Goal: Task Accomplishment & Management: Manage account settings

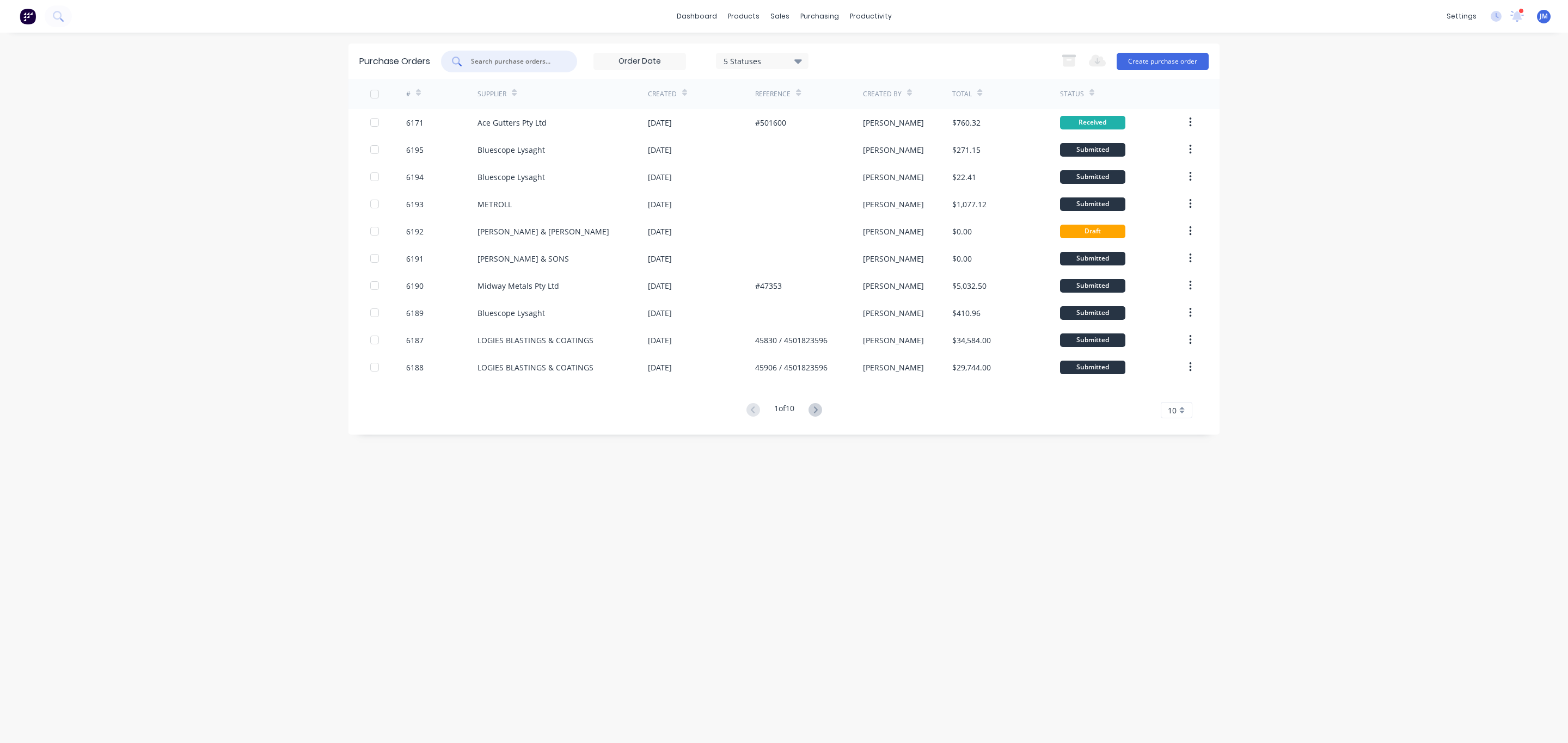
click at [548, 57] on input "text" at bounding box center [515, 61] width 90 height 11
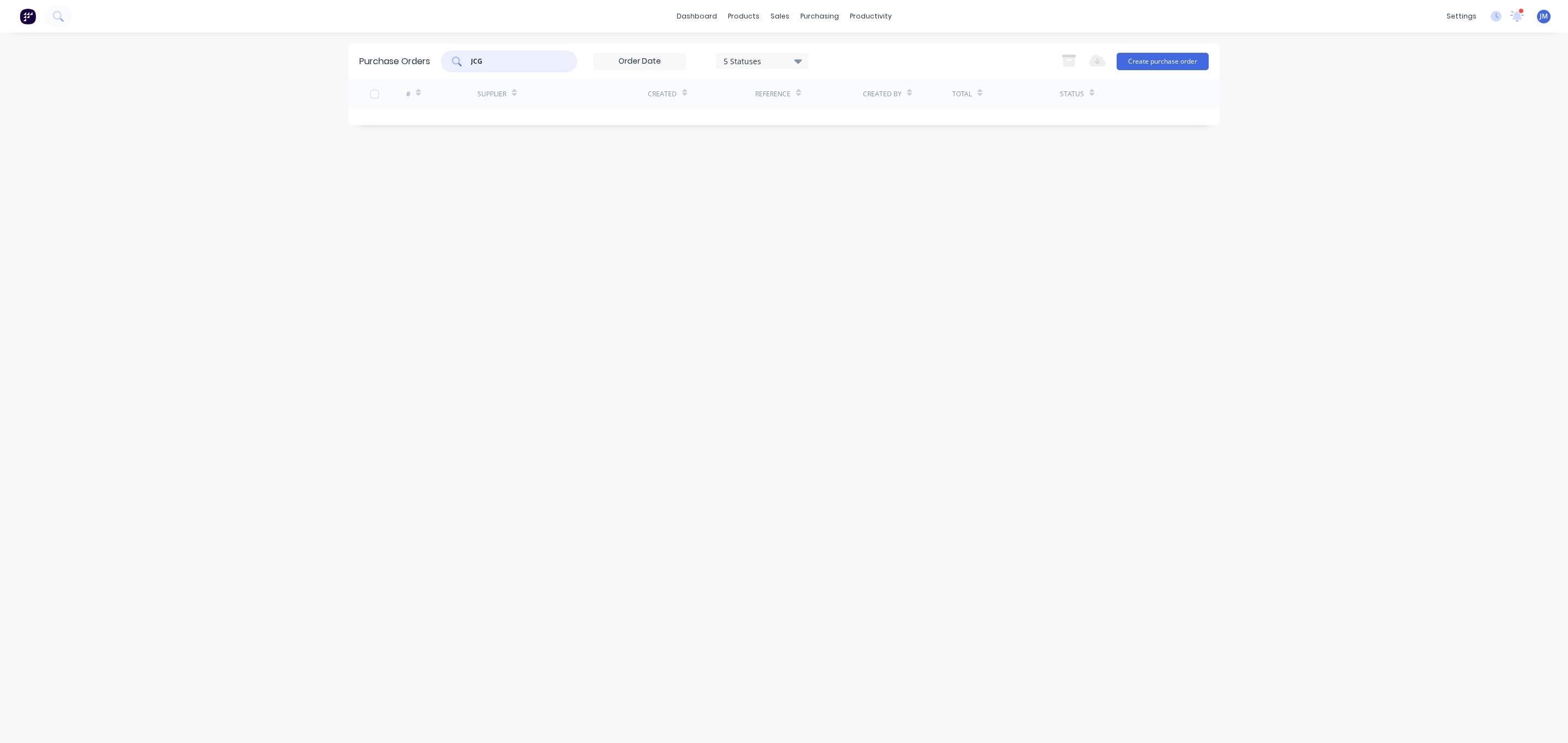
click at [516, 59] on input "JCG" at bounding box center [515, 61] width 90 height 11
click at [813, 56] on div "JCG 5 Statuses 5 Statuses Export to Excel (XLSX) Create purchase order" at bounding box center [825, 62] width 768 height 21
click at [795, 66] on icon at bounding box center [798, 61] width 8 height 12
click at [832, 85] on div at bounding box center [835, 89] width 22 height 21
click at [1012, 297] on div "Purchase Orders JCG 7 Statuses 7 Statuses Export to Excel (XLSX) Create purchas…" at bounding box center [784, 388] width 871 height 689
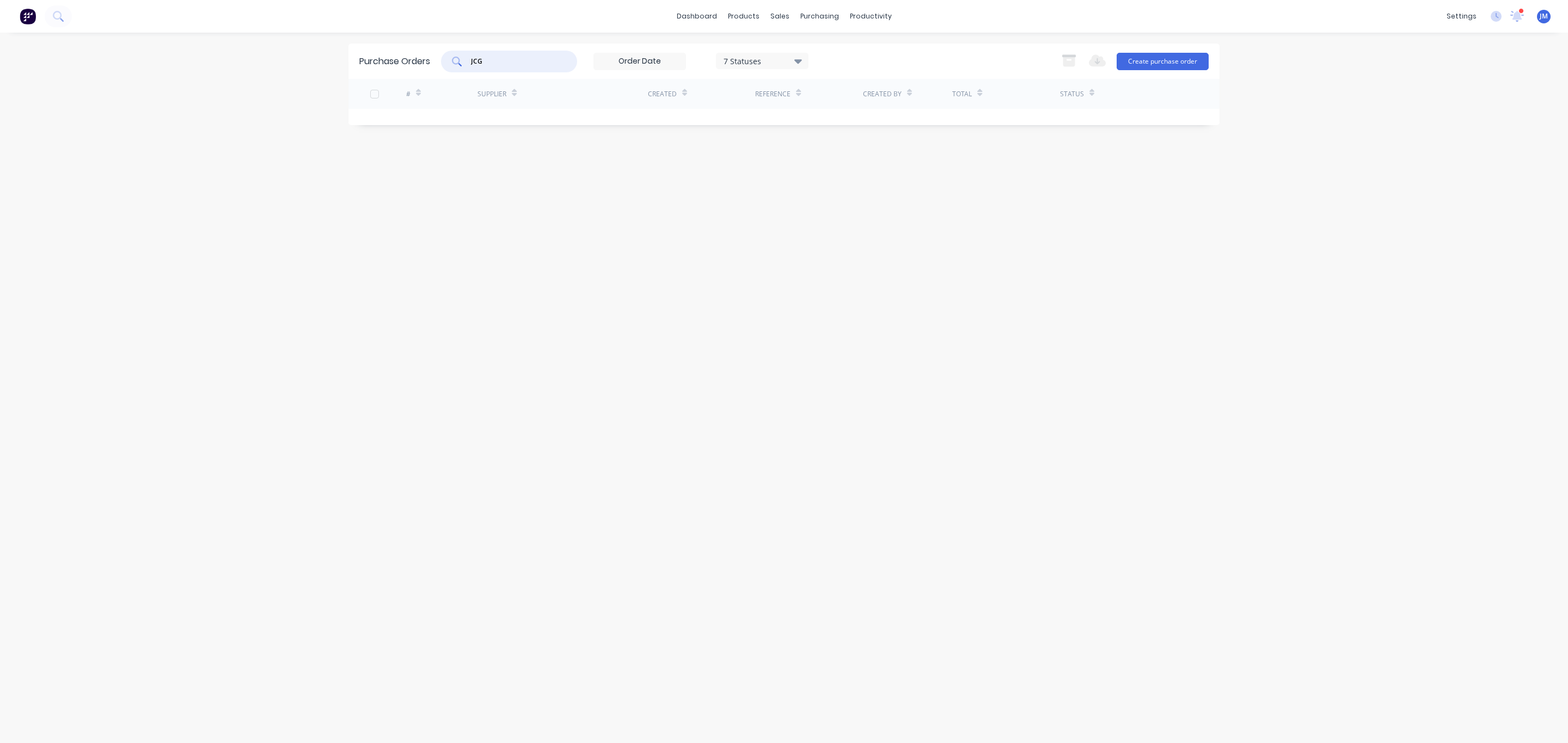
click at [499, 57] on input "JCG" at bounding box center [515, 61] width 90 height 11
click at [861, 271] on div "Purchase Orders JCG 7 Statuses 7 Statuses Export to Excel (XLSX) Create purchas…" at bounding box center [784, 388] width 871 height 689
click at [751, 53] on div "7 Statuses" at bounding box center [762, 61] width 92 height 16
click at [1141, 304] on div "Purchase Orders JCG 7 Statuses 7 Statuses Export to Excel (XLSX) Create purchas…" at bounding box center [784, 388] width 871 height 689
click at [533, 56] on input "JCG" at bounding box center [515, 61] width 90 height 11
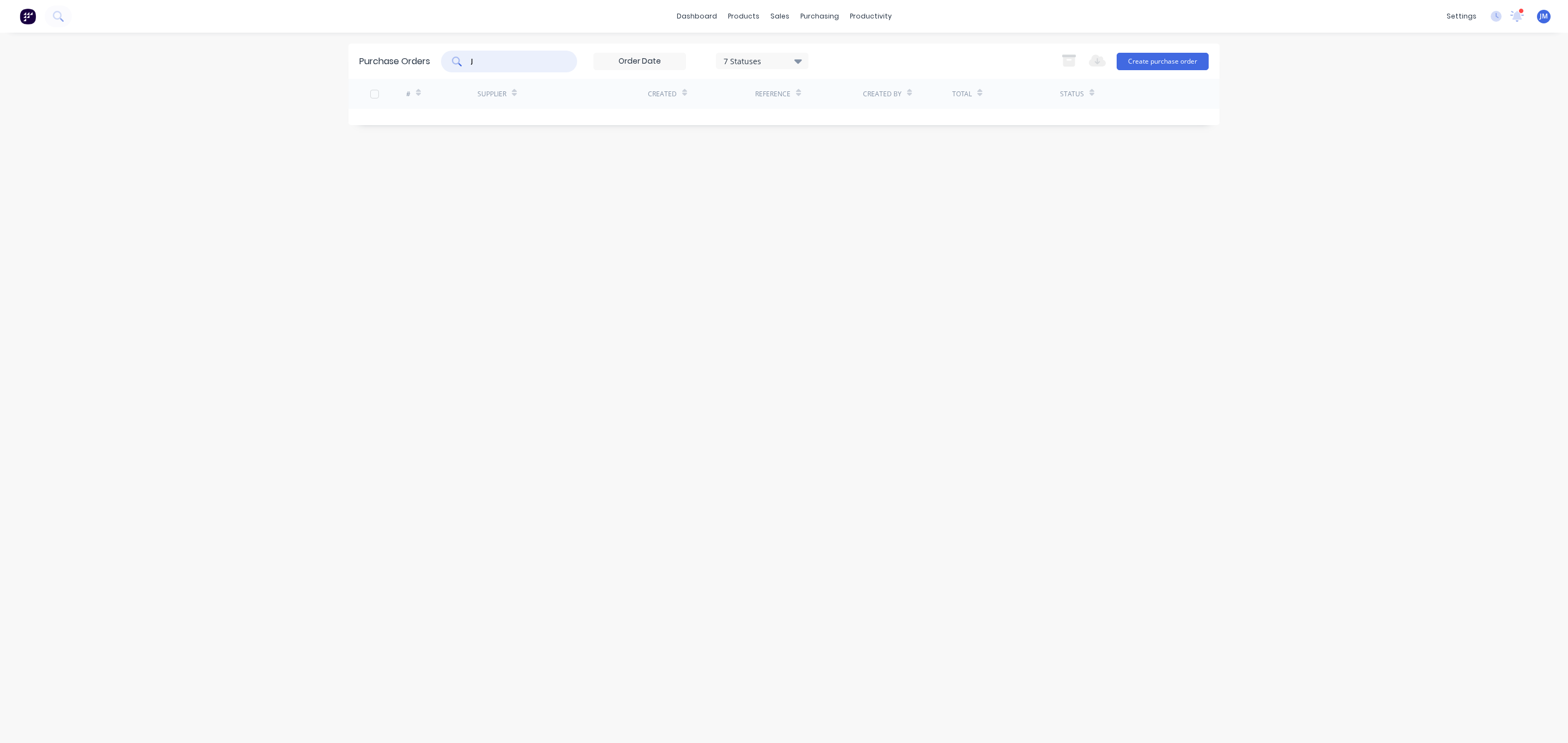
type input "J"
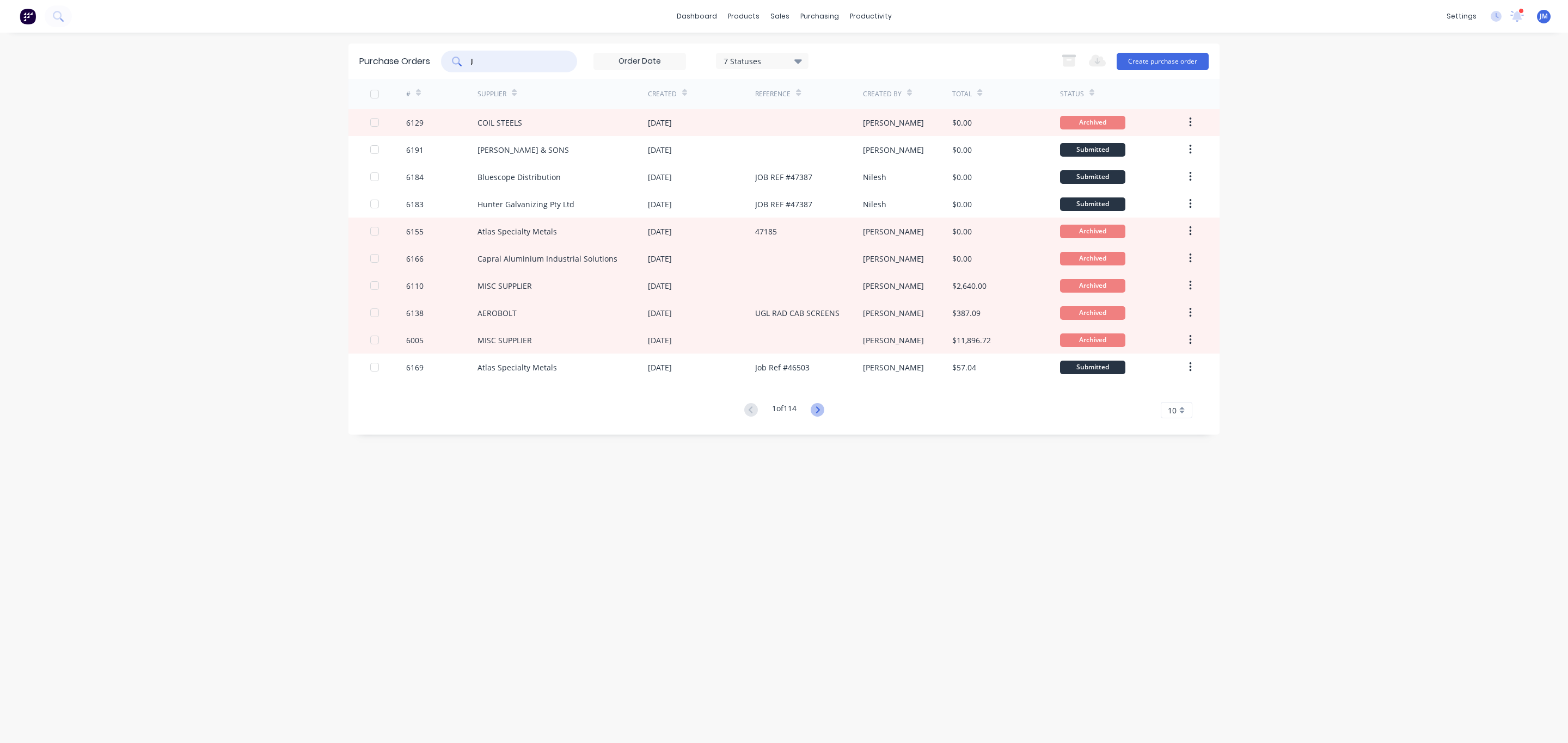
click at [823, 411] on icon at bounding box center [817, 410] width 14 height 14
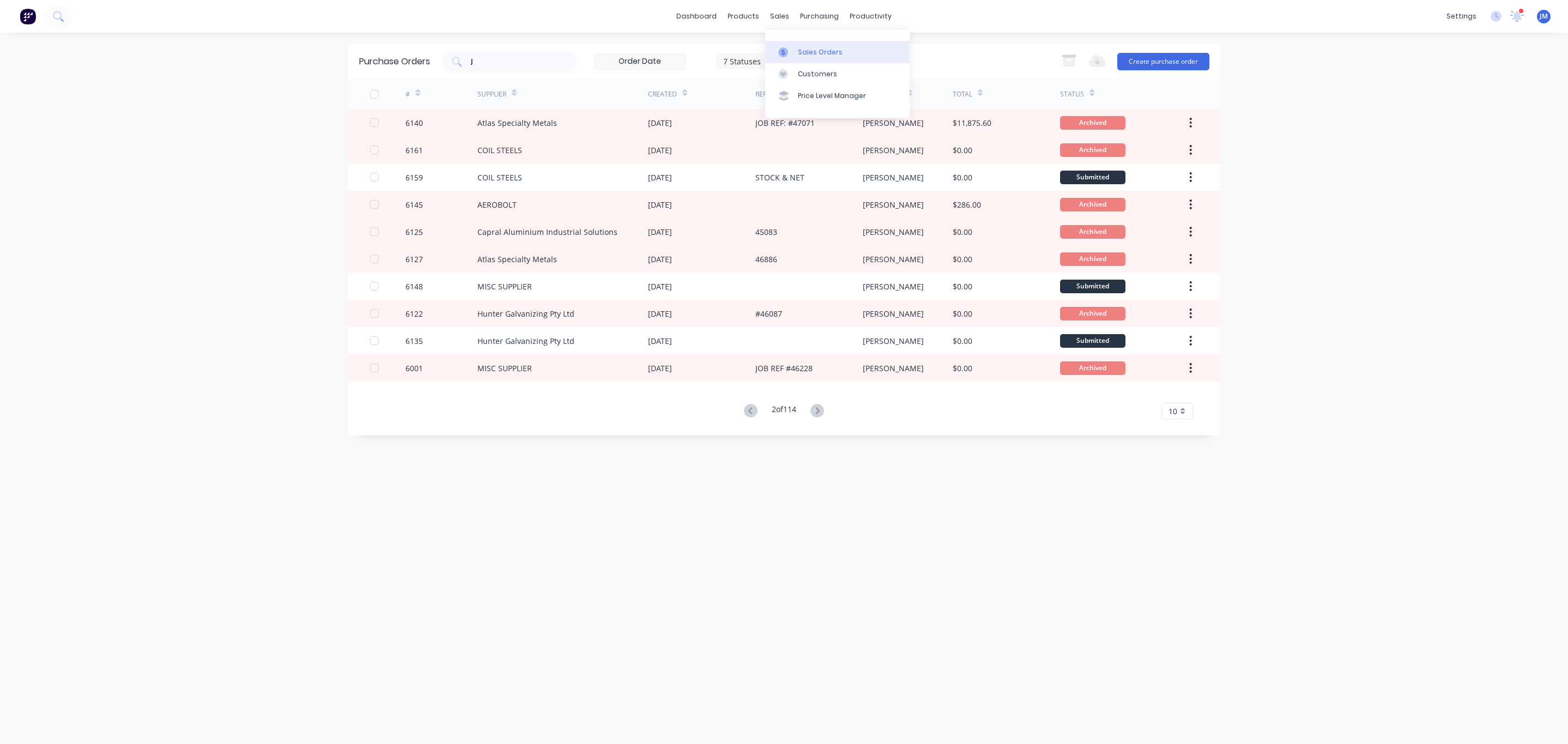
click at [806, 50] on div "Sales Orders" at bounding box center [820, 52] width 44 height 10
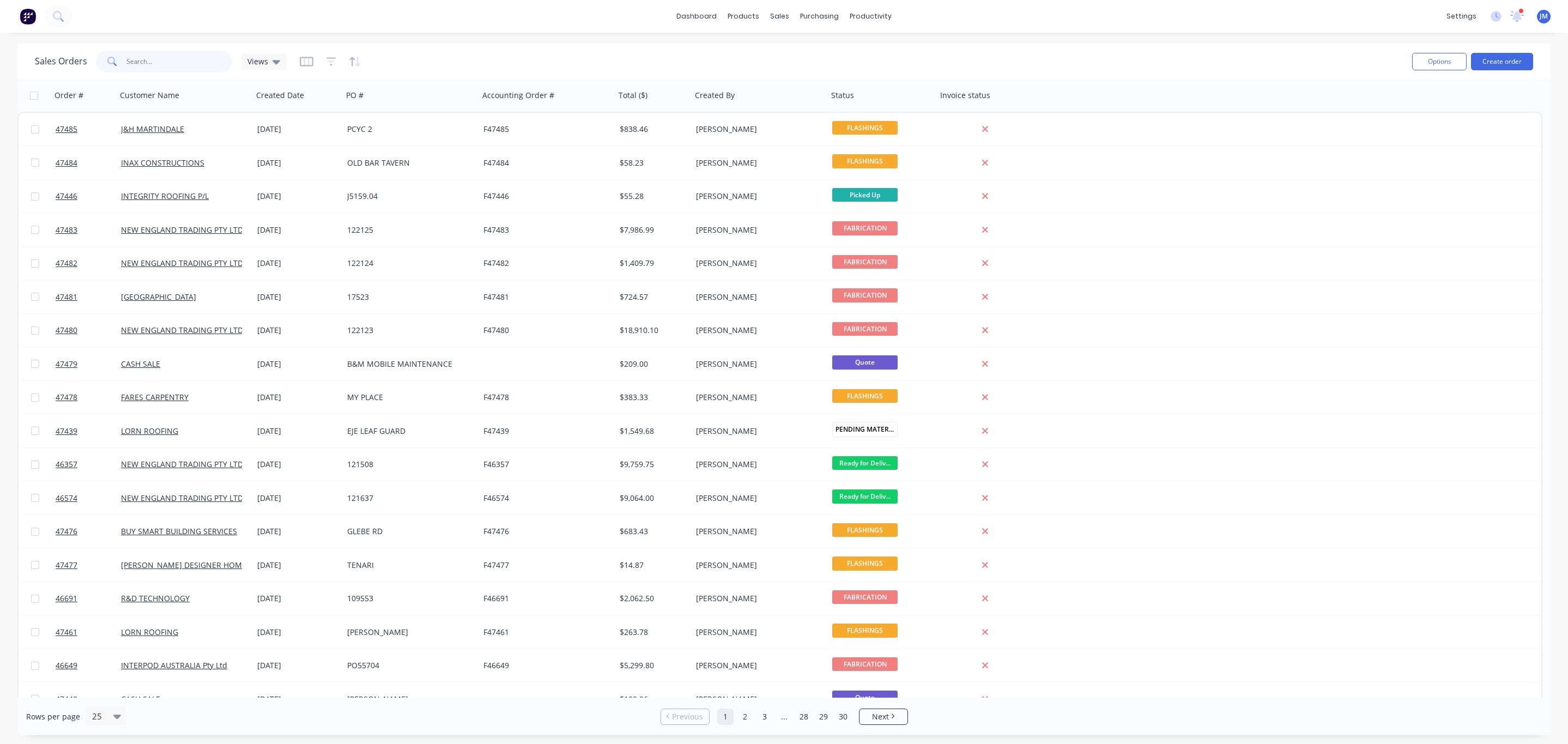
click at [147, 52] on input "text" at bounding box center [179, 62] width 106 height 22
type input "jcg"
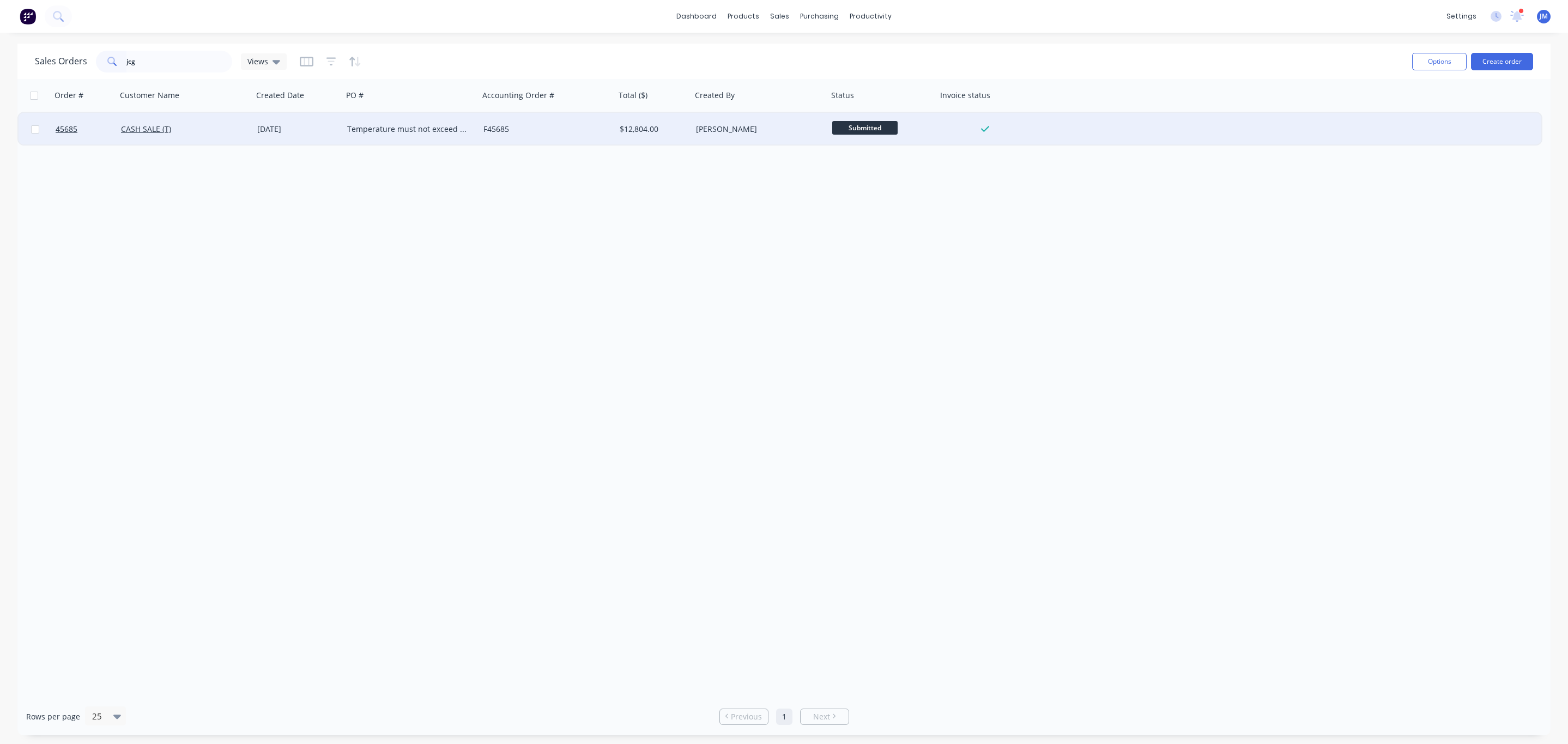
click at [277, 114] on div "[DATE]" at bounding box center [297, 129] width 90 height 33
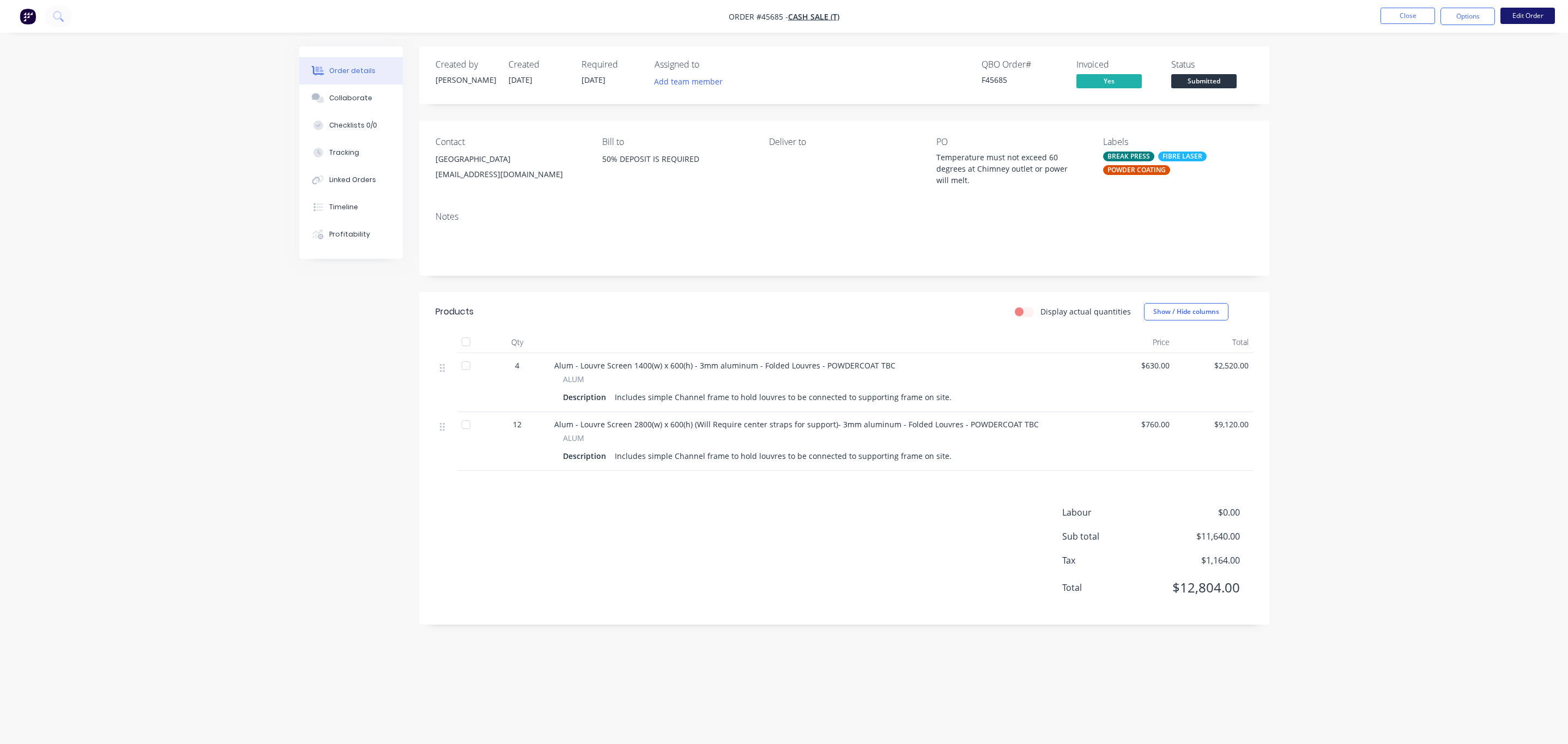
click at [1541, 12] on button "Edit Order" at bounding box center [1527, 16] width 55 height 17
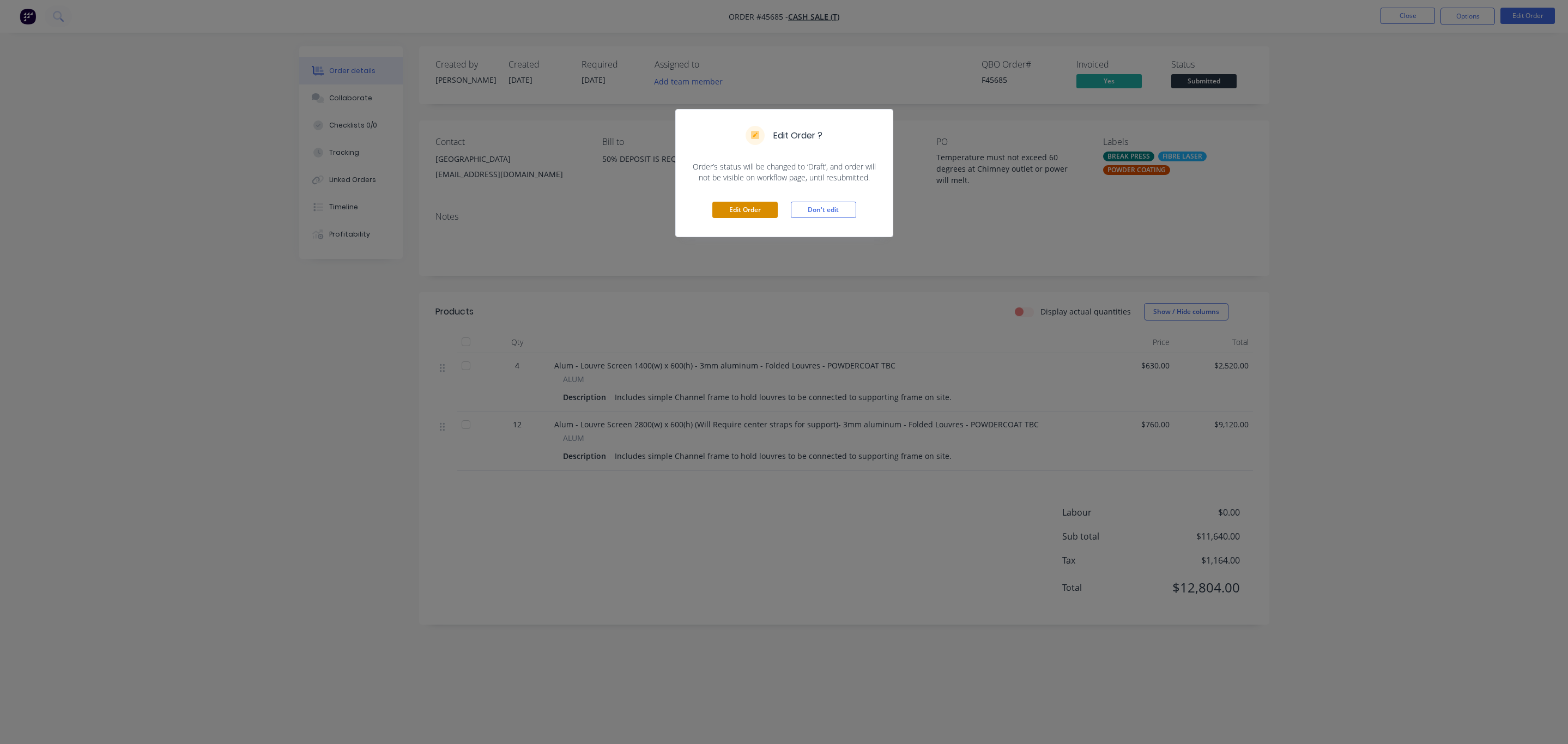
click at [755, 212] on button "Edit Order" at bounding box center [744, 209] width 65 height 17
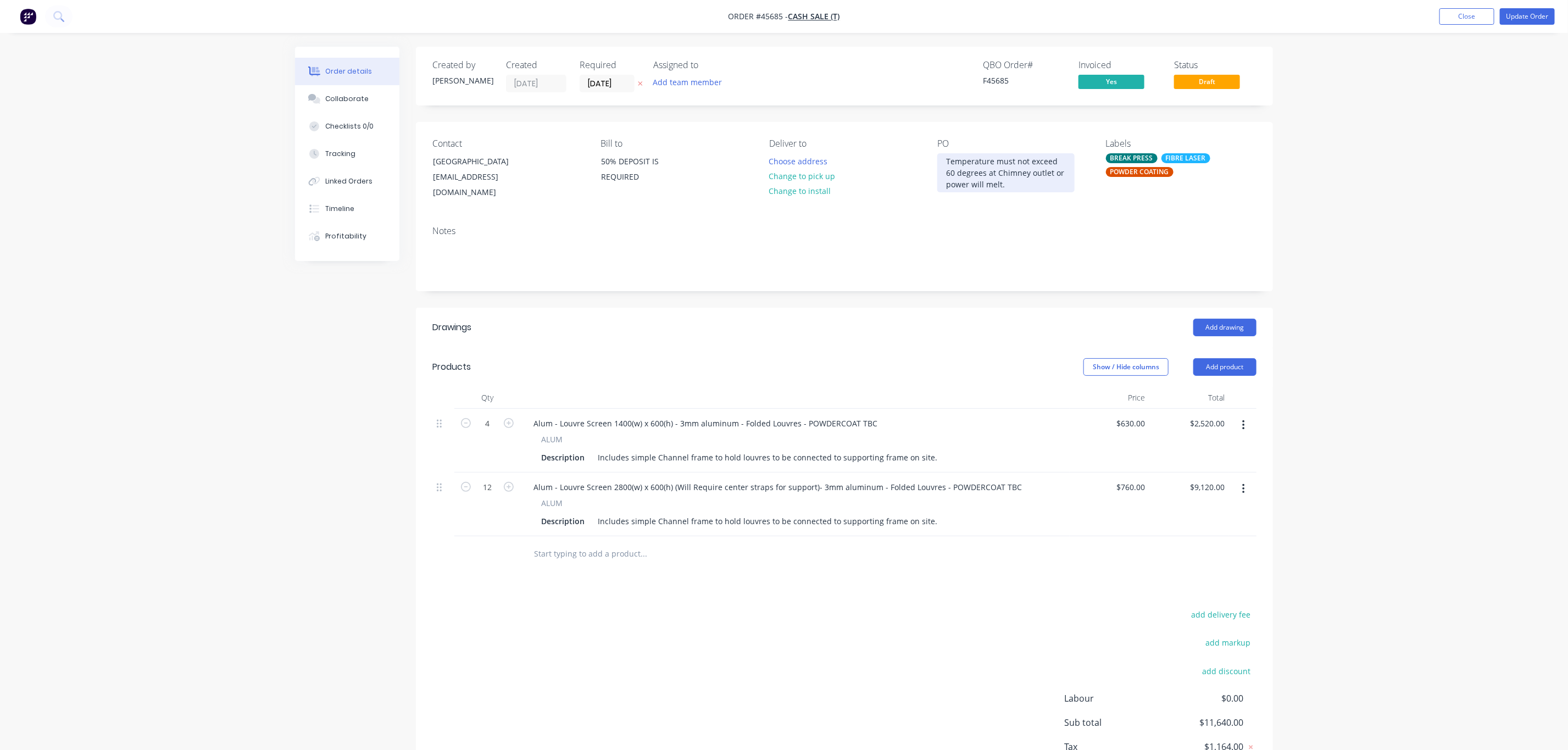
click at [962, 184] on div "Temperature must not exceed 60 degrees at Chimney outlet or power will melt." at bounding box center [1006, 173] width 137 height 39
click at [958, 184] on div "Temperature must not exceed 60 degrees at Chimney outlet or power will melt." at bounding box center [1006, 173] width 137 height 39
click at [1012, 277] on div "Notes" at bounding box center [844, 254] width 857 height 74
click at [972, 185] on div "Temperature must not exceed 60 degrees at Chimney outlet or powdercoat will mel…" at bounding box center [1006, 173] width 137 height 39
click at [627, 479] on div "Alum - Louvre Screen 2800(w) x 600(h) (Will Require center straps for support)-…" at bounding box center [777, 487] width 506 height 16
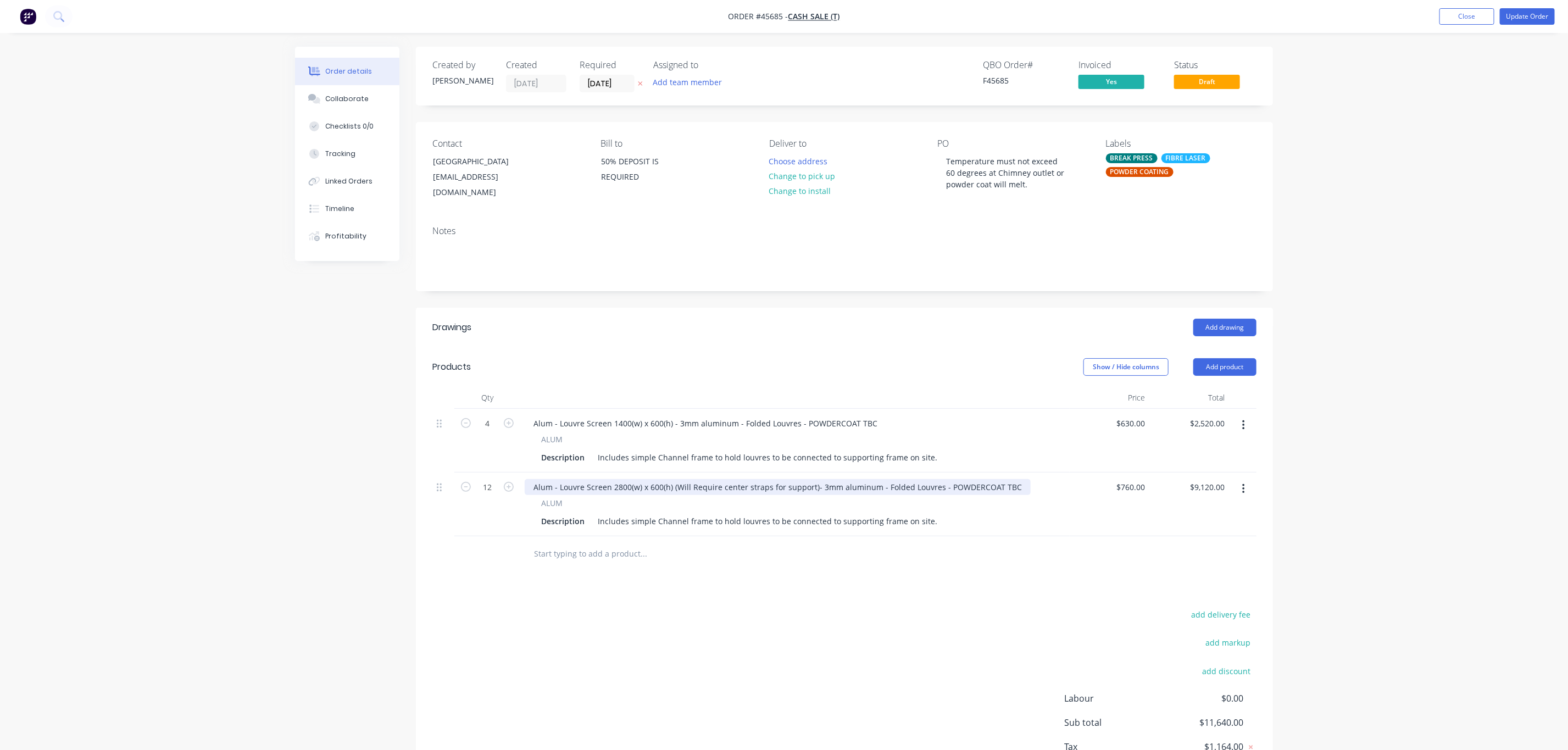
click at [615, 479] on div "Alum - Louvre Screen 2800(w) x 600(h) (Will Require center straps for support)-…" at bounding box center [777, 487] width 506 height 16
click at [648, 415] on div "Alum - Louvre Screen 1400(w) x 600(h) - 3mm aluminum - Folded Louvres - POWDERC…" at bounding box center [705, 423] width 362 height 16
click at [651, 482] on div "Alum - Louvre Screen 1844(w) x 600(h) (Will Require center straps for support)-…" at bounding box center [777, 487] width 506 height 16
drag, startPoint x: 647, startPoint y: 480, endPoint x: 653, endPoint y: 482, distance: 6.3
click at [651, 482] on div "Alum - Louvre Screen 1844(w) x 600(h) (Will Require center straps for support)-…" at bounding box center [777, 487] width 506 height 16
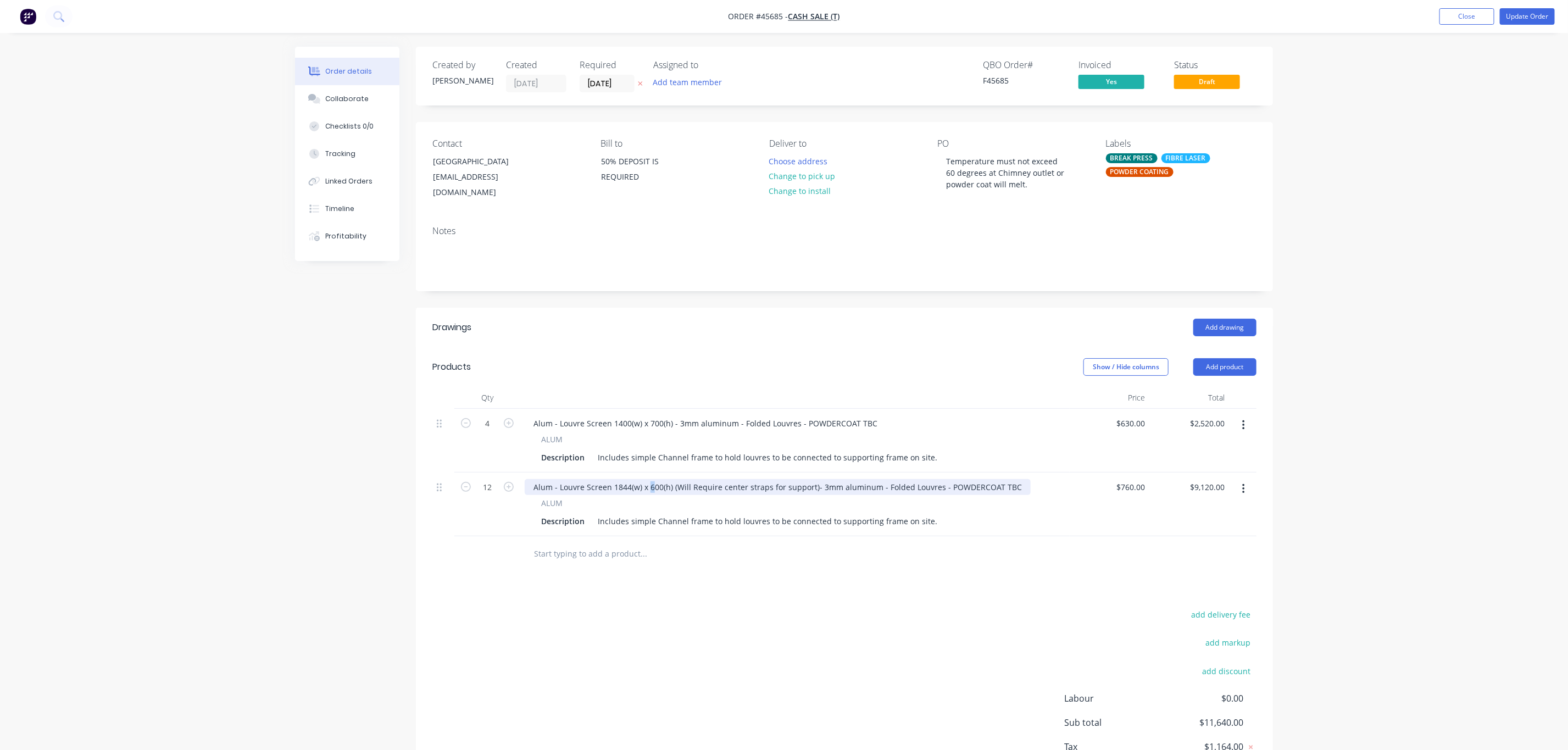
click at [653, 482] on div "Alum - Louvre Screen 1844(w) x 600(h) (Will Require center straps for support)-…" at bounding box center [777, 487] width 506 height 16
click at [826, 555] on div at bounding box center [690, 553] width 330 height 22
click at [1136, 415] on input "630" at bounding box center [1132, 423] width 34 height 16
click at [1134, 415] on input "630" at bounding box center [1140, 423] width 19 height 16
click at [1148, 415] on input "630" at bounding box center [1140, 423] width 19 height 16
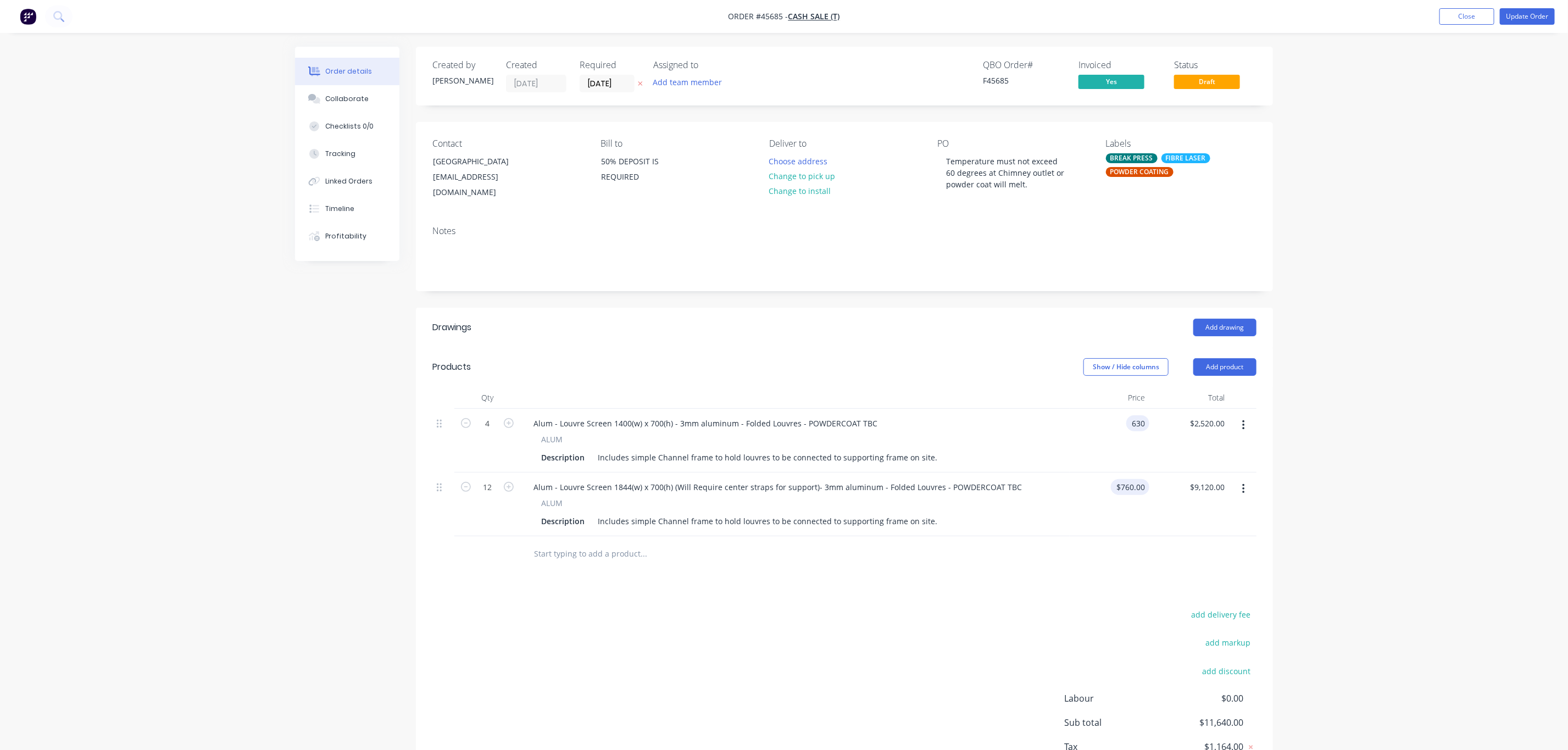
type input "$630.00"
click at [1140, 479] on input "760" at bounding box center [1132, 487] width 34 height 16
type input "$714.00"
type input "$8,568.00"
click at [1168, 545] on div at bounding box center [844, 553] width 824 height 35
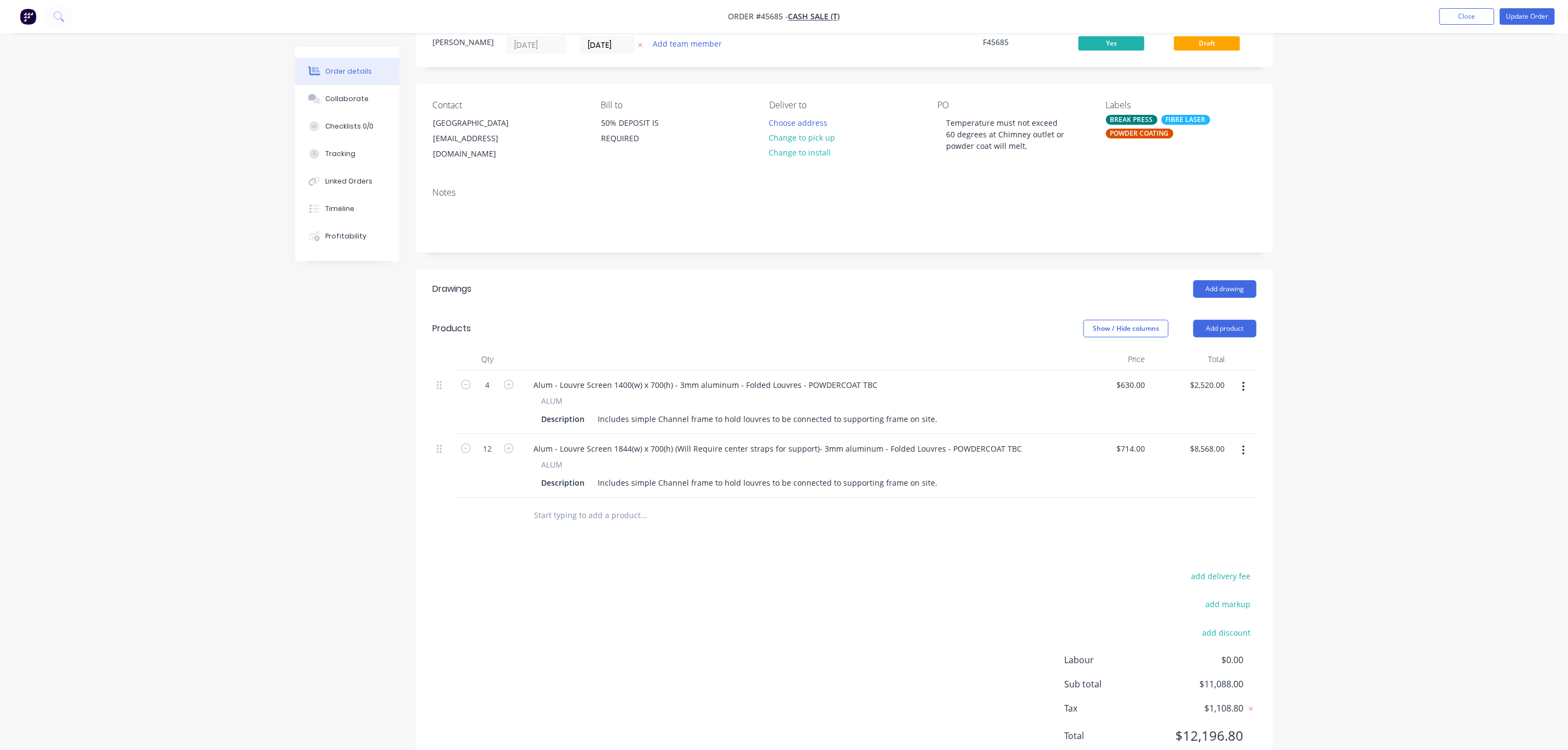
scroll to position [72, 0]
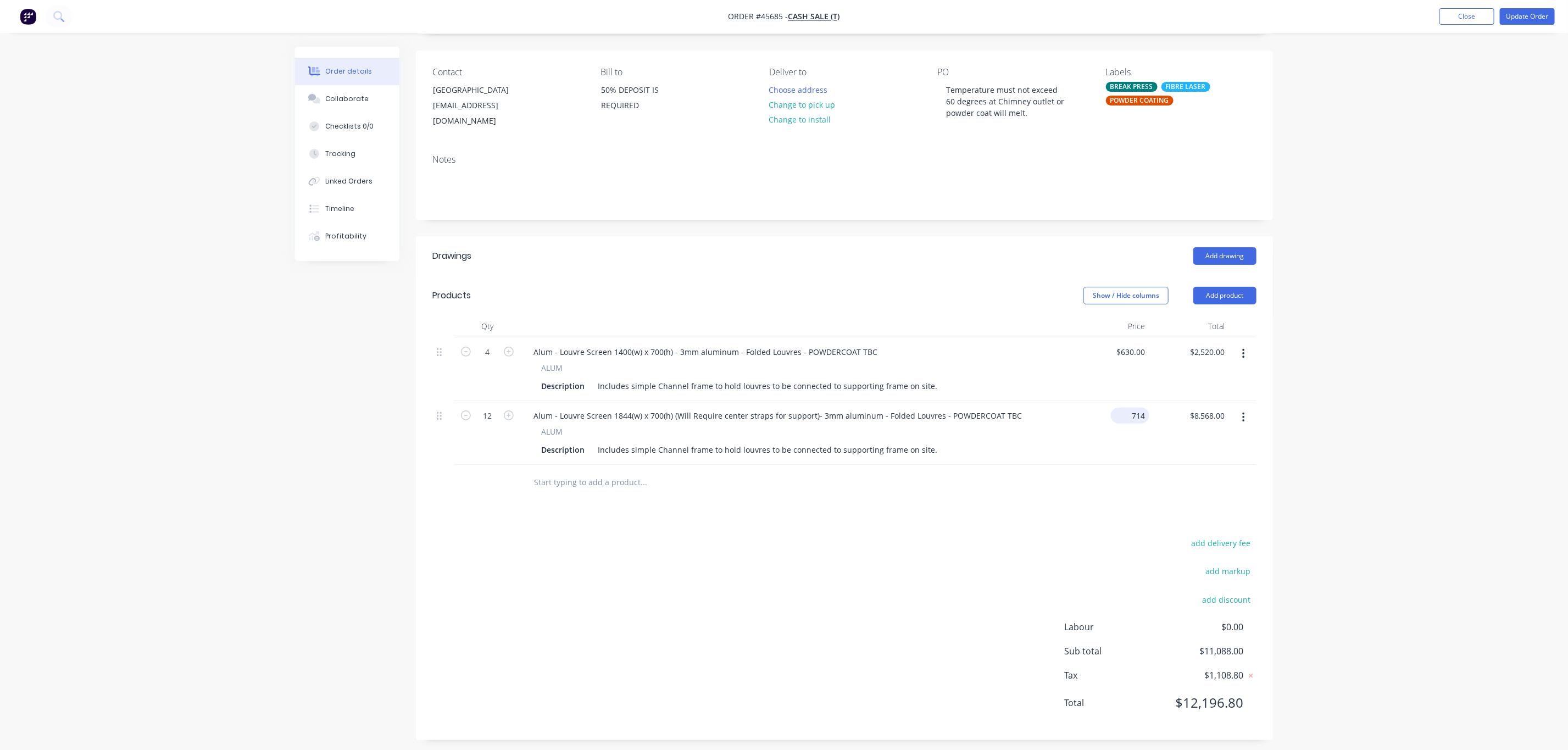
click at [1139, 410] on input "714" at bounding box center [1132, 415] width 34 height 16
type input "$709.00"
type input "$8,508.00"
click at [1260, 420] on div "Qty Price Total 4 Alum - Louvre Screen 1400(w) x 700(h) - 3mm aluminum - Folded…" at bounding box center [844, 408] width 857 height 185
click at [1404, 442] on div "Order details Collaborate Checklists 0/0 Tracking Linked Orders Timeline Profit…" at bounding box center [784, 342] width 1568 height 827
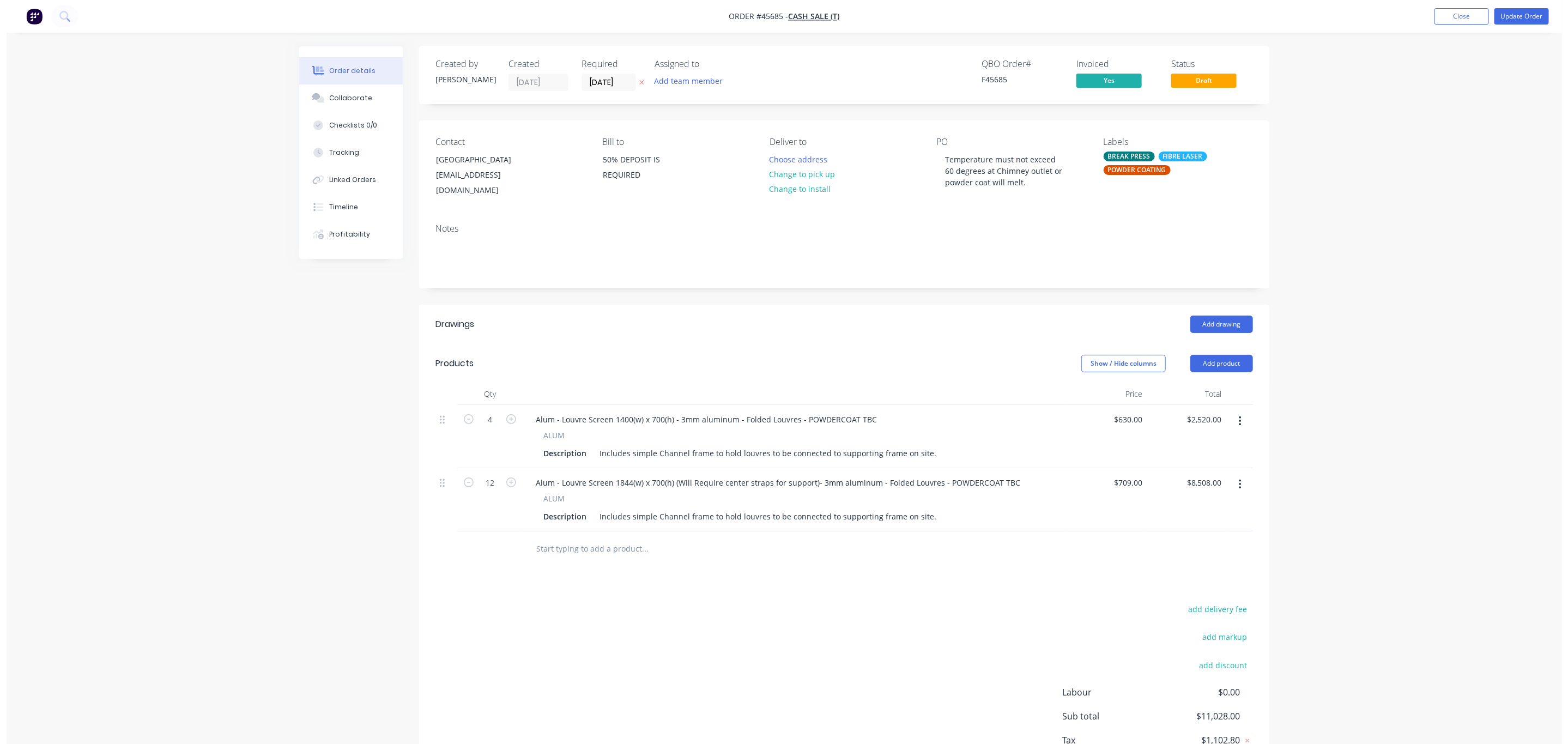
scroll to position [0, 0]
click at [1521, 15] on button "Update Order" at bounding box center [1515, 16] width 55 height 17
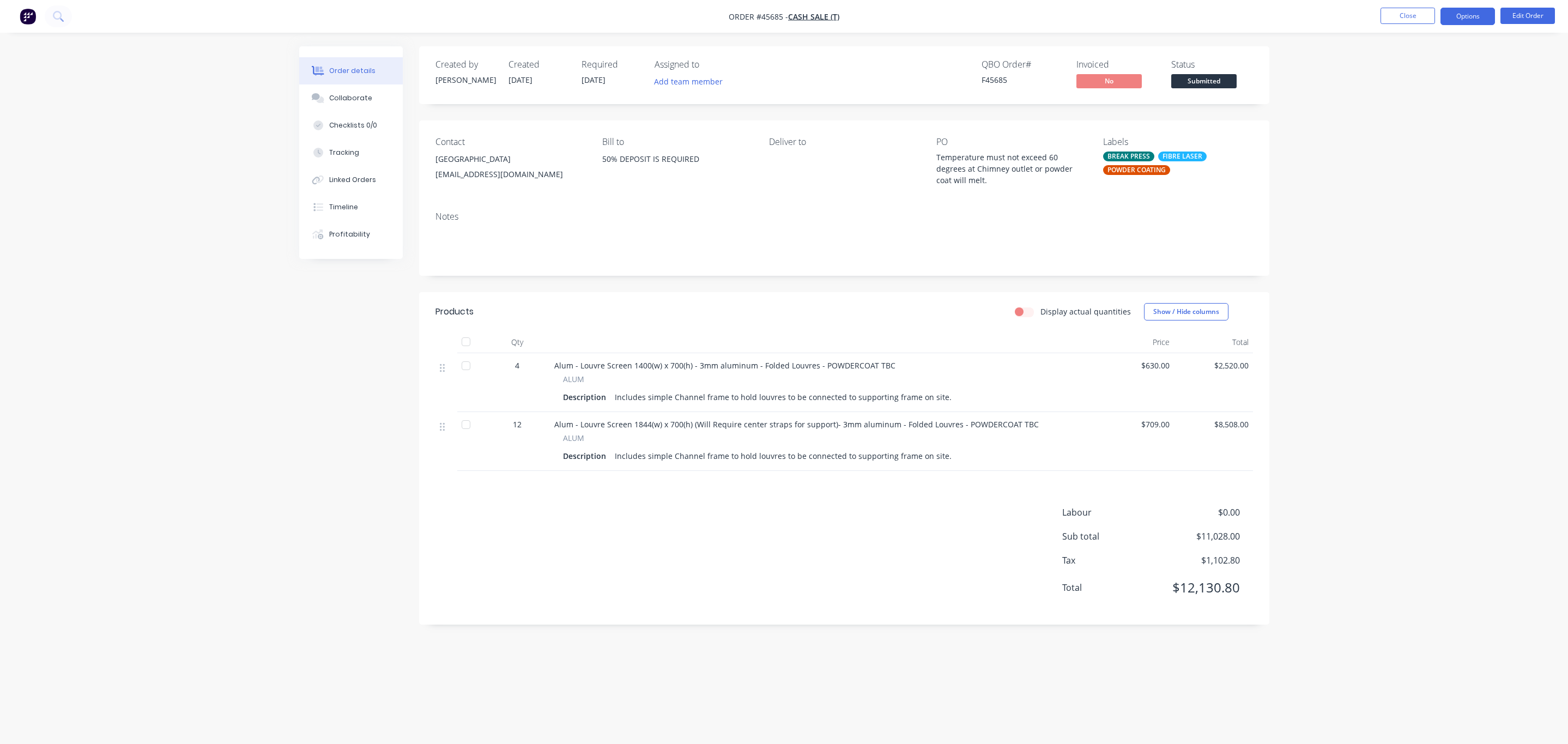
click at [1484, 17] on button "Options" at bounding box center [1468, 17] width 55 height 17
click at [1417, 62] on div "Invoice" at bounding box center [1435, 66] width 100 height 16
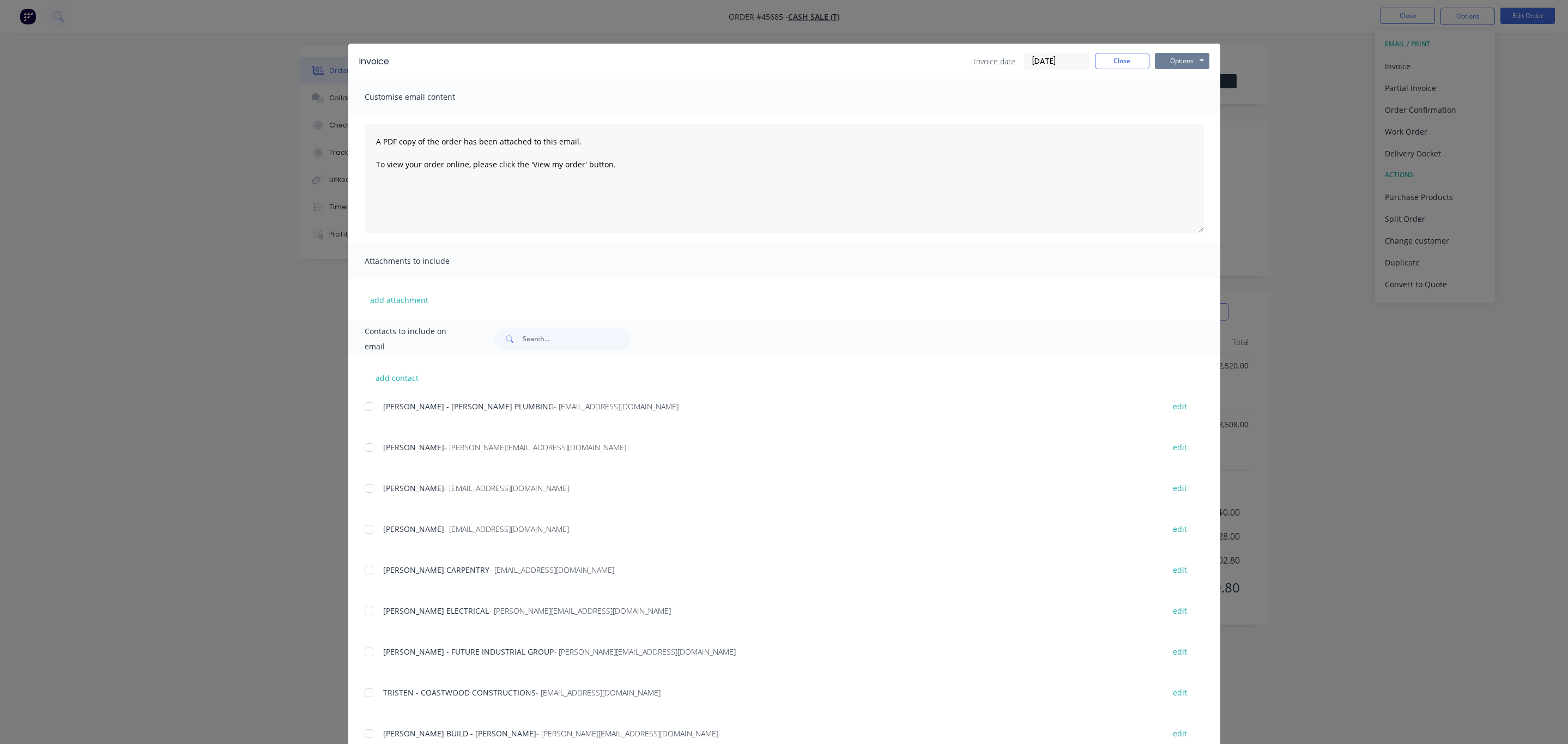
click at [1183, 56] on button "Options" at bounding box center [1182, 61] width 55 height 17
click at [530, 334] on input "text" at bounding box center [576, 339] width 108 height 22
type input "jcg"
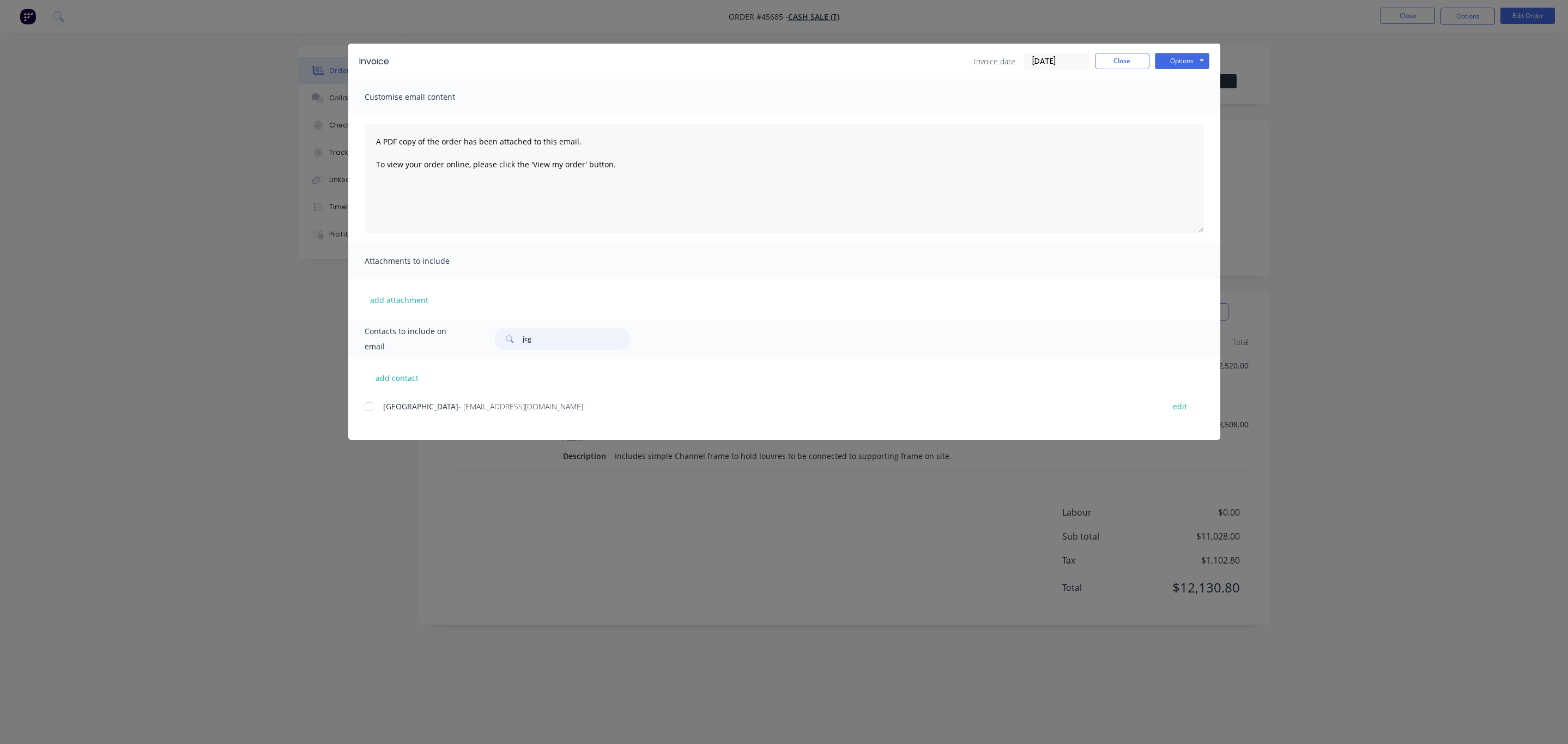
click at [370, 409] on div at bounding box center [369, 406] width 22 height 22
click at [1199, 54] on button "Options" at bounding box center [1182, 61] width 55 height 17
click at [1123, 65] on button "Close" at bounding box center [1122, 61] width 55 height 17
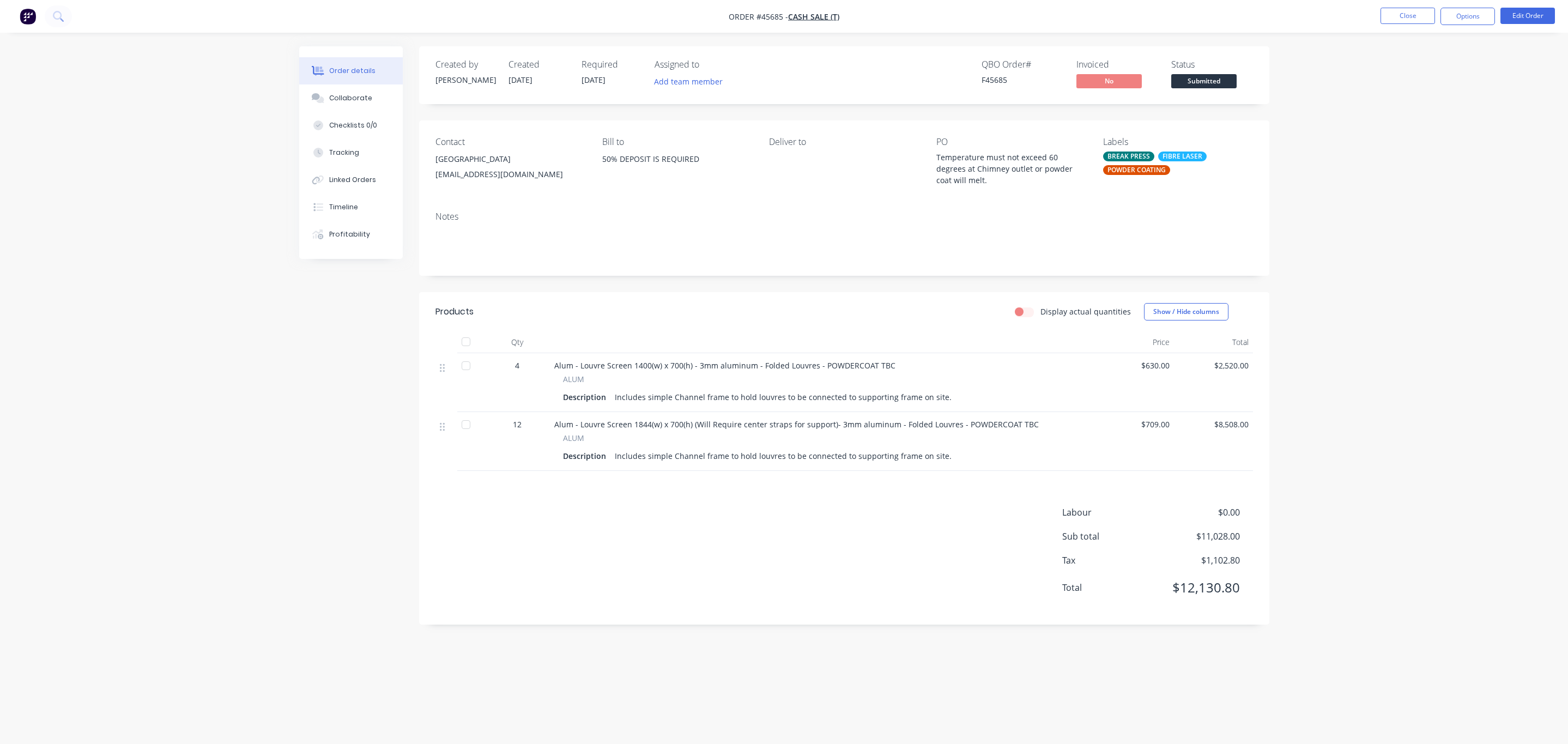
click at [1521, 166] on div "Order details Collaborate Checklists 0/0 Tracking Linked Orders Timeline Profit…" at bounding box center [784, 372] width 1568 height 744
click at [1546, 15] on button "Edit Order" at bounding box center [1527, 16] width 55 height 17
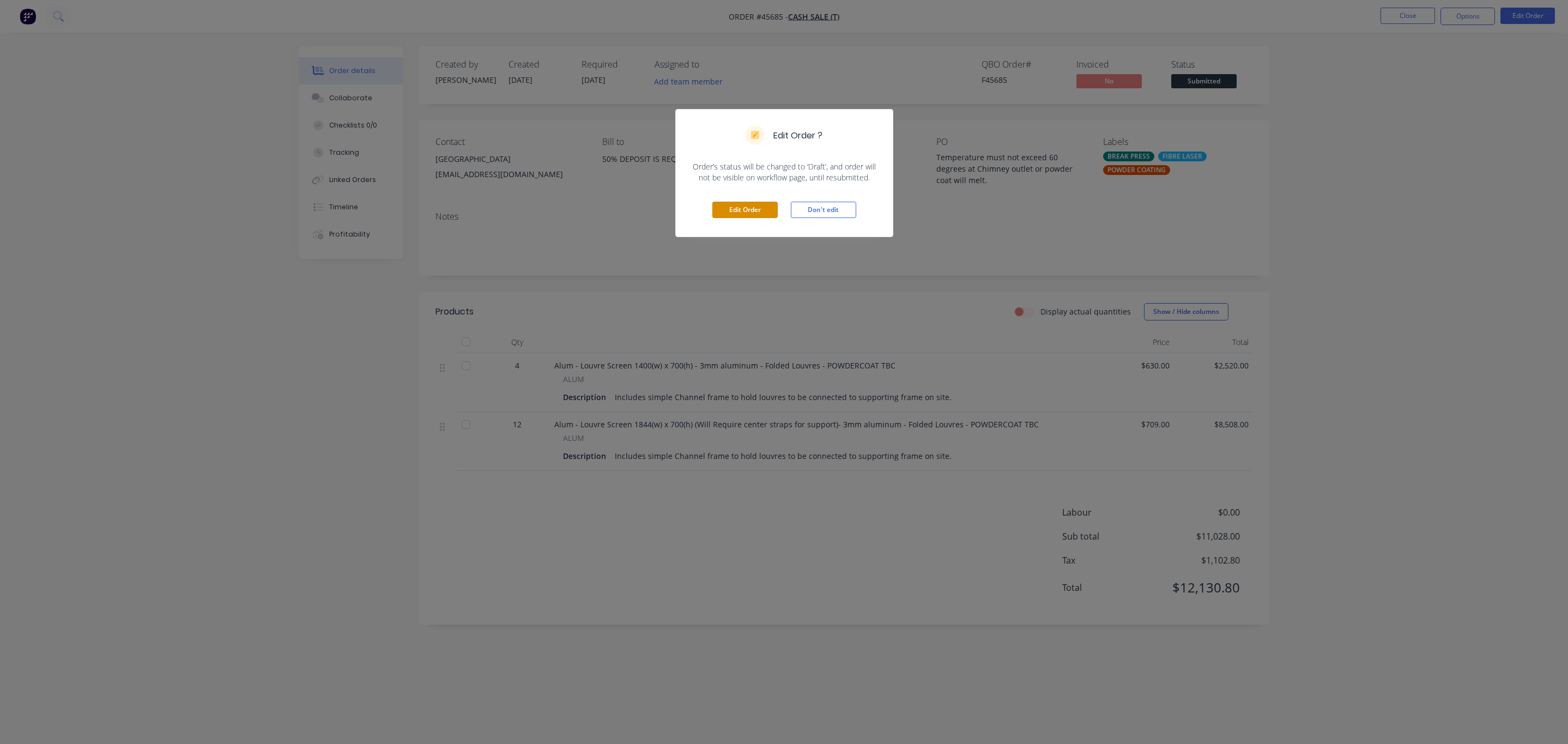
drag, startPoint x: 720, startPoint y: 209, endPoint x: 744, endPoint y: 224, distance: 28.3
click at [720, 212] on button "Edit Order" at bounding box center [744, 209] width 65 height 17
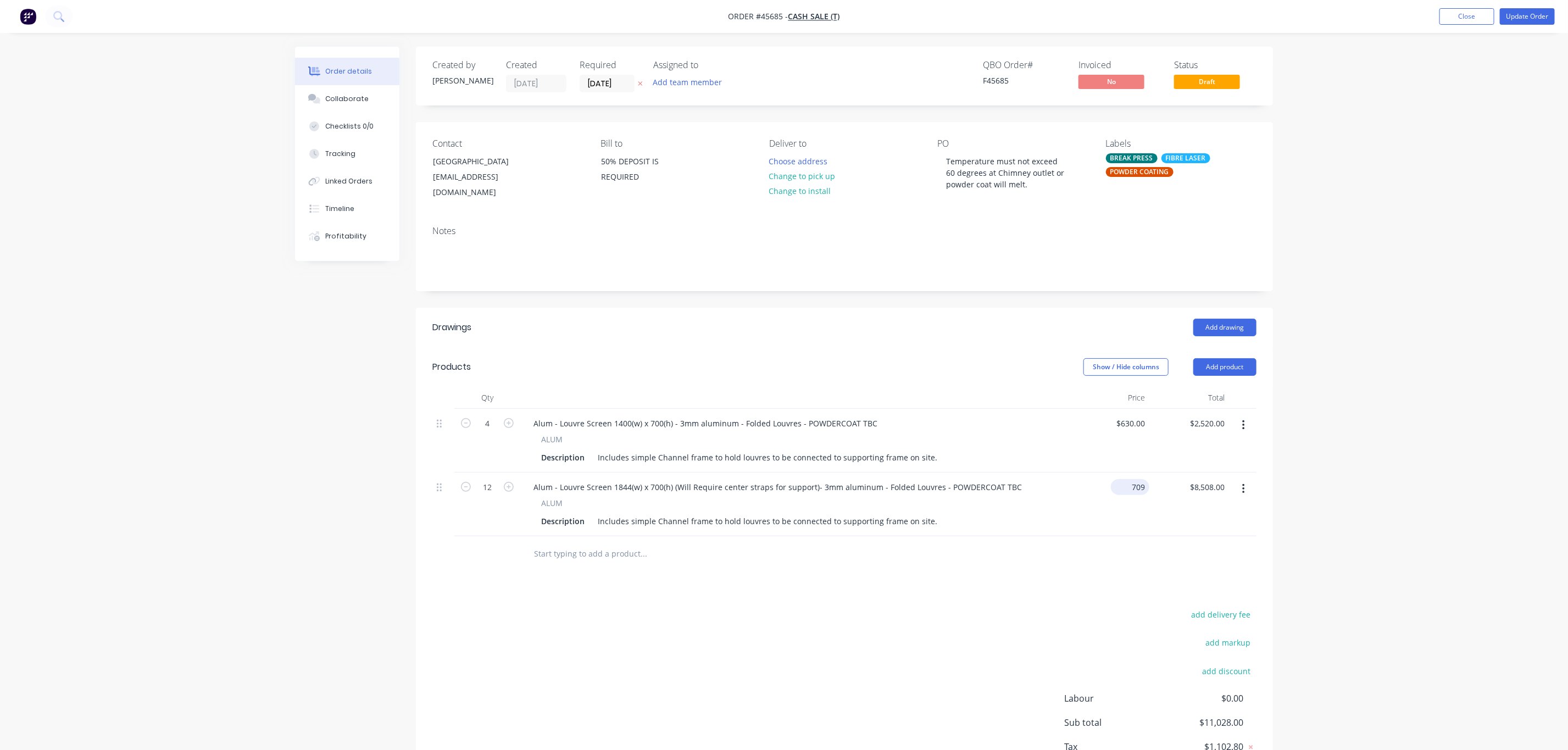
click at [1137, 485] on input "709" at bounding box center [1132, 487] width 34 height 16
type input "$680.00"
type input "$8,160.00"
click at [1332, 482] on div "Order details Collaborate Checklists 0/0 Tracking Linked Orders Timeline Profit…" at bounding box center [784, 414] width 1568 height 827
click at [1525, 13] on button "Update Order" at bounding box center [1527, 16] width 55 height 17
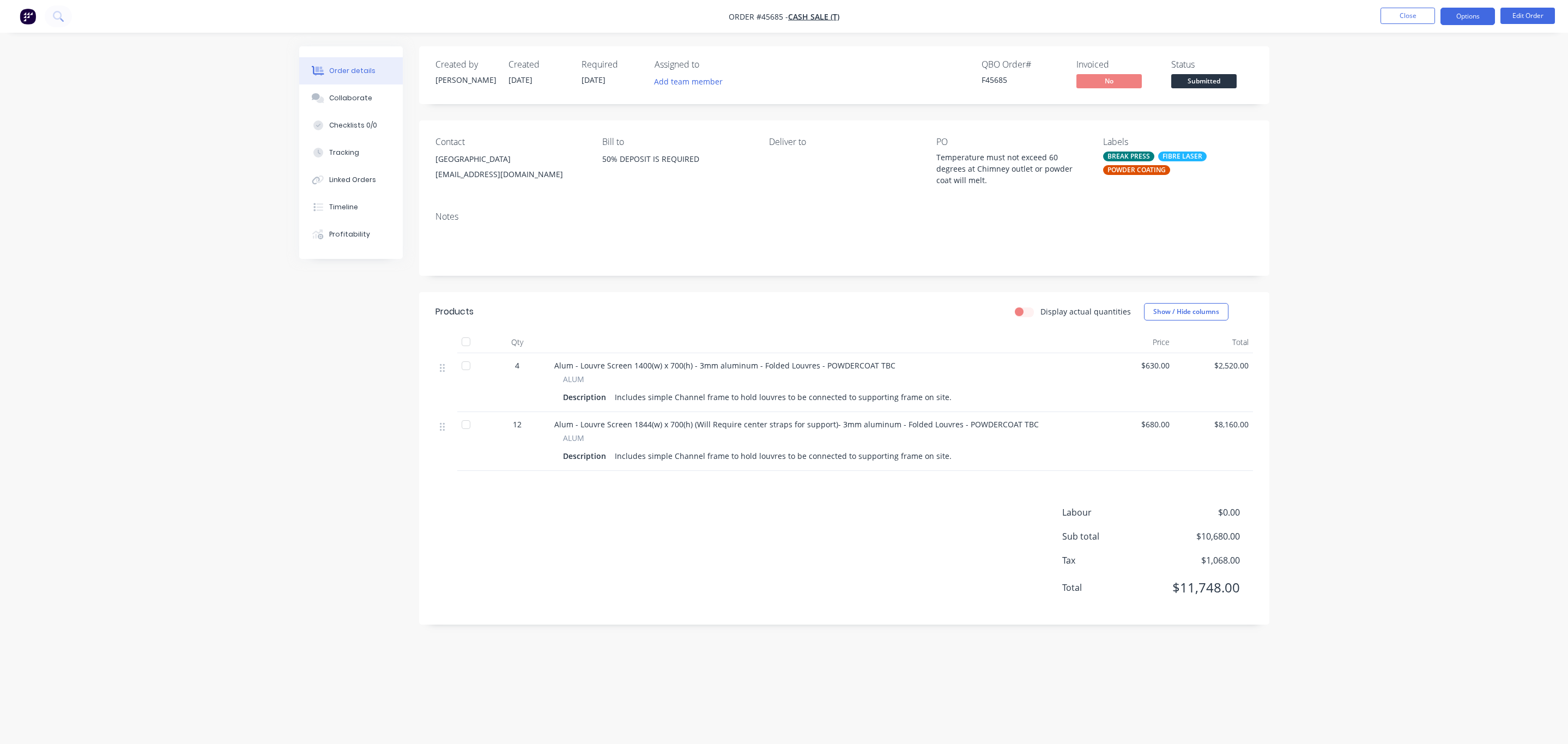
click at [1477, 22] on button "Options" at bounding box center [1468, 17] width 55 height 17
click at [1439, 60] on div "Invoice" at bounding box center [1435, 66] width 100 height 16
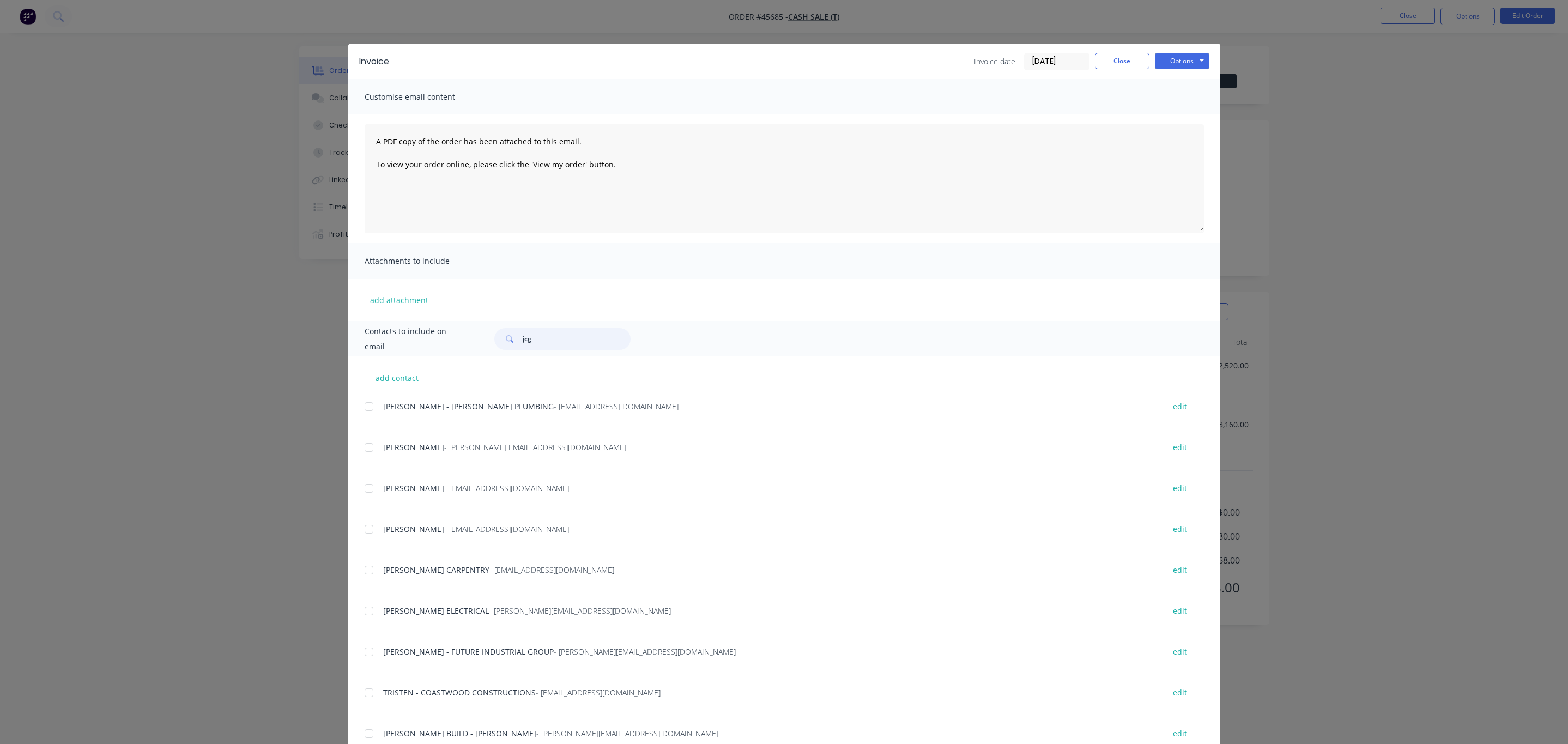
click at [548, 343] on input "jcg" at bounding box center [576, 339] width 108 height 22
type input "jcg"
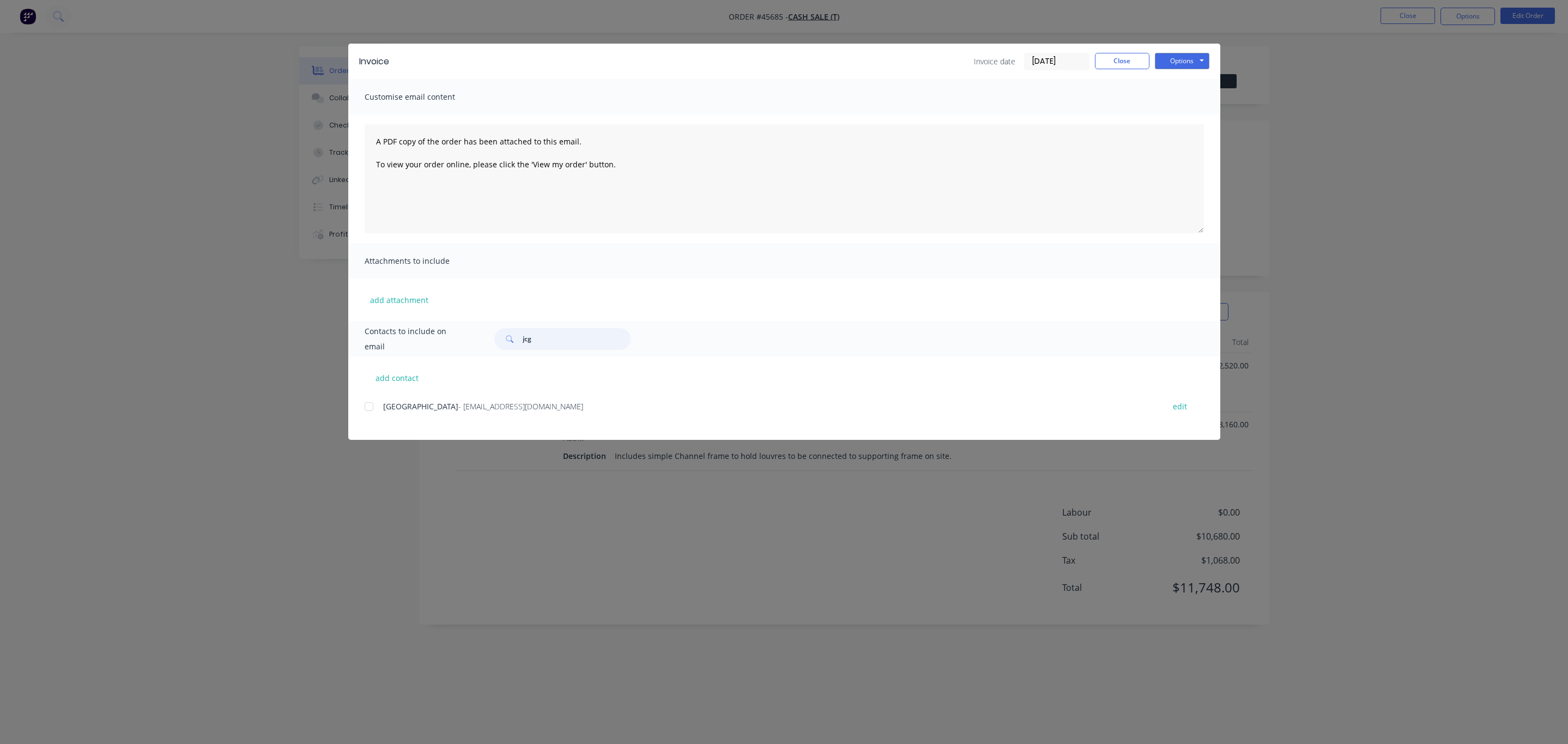
click at [365, 404] on div at bounding box center [369, 406] width 22 height 22
click at [1179, 60] on button "Options" at bounding box center [1182, 61] width 55 height 17
click at [1174, 116] on button "Email" at bounding box center [1189, 116] width 70 height 18
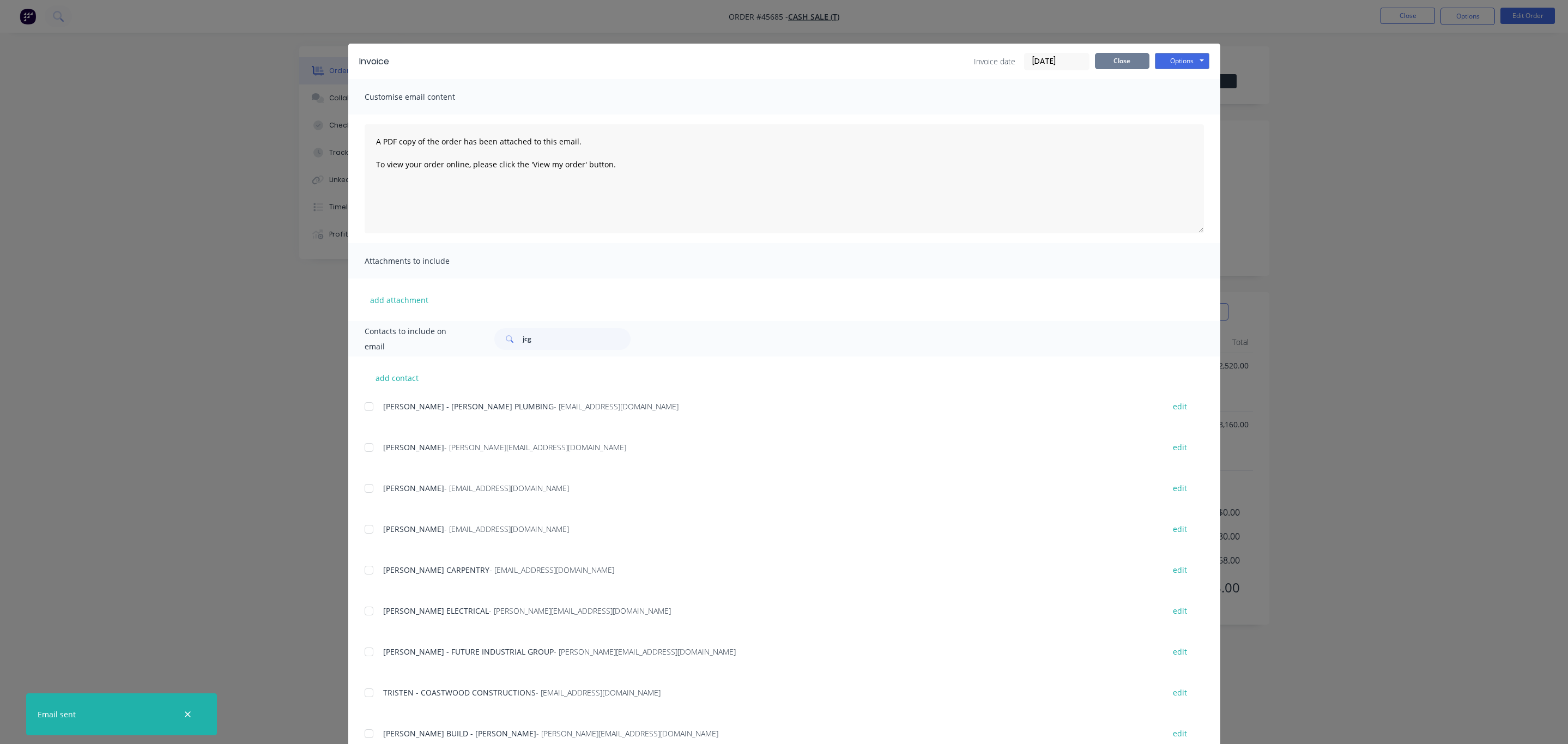
click at [1127, 61] on button "Close" at bounding box center [1122, 61] width 55 height 17
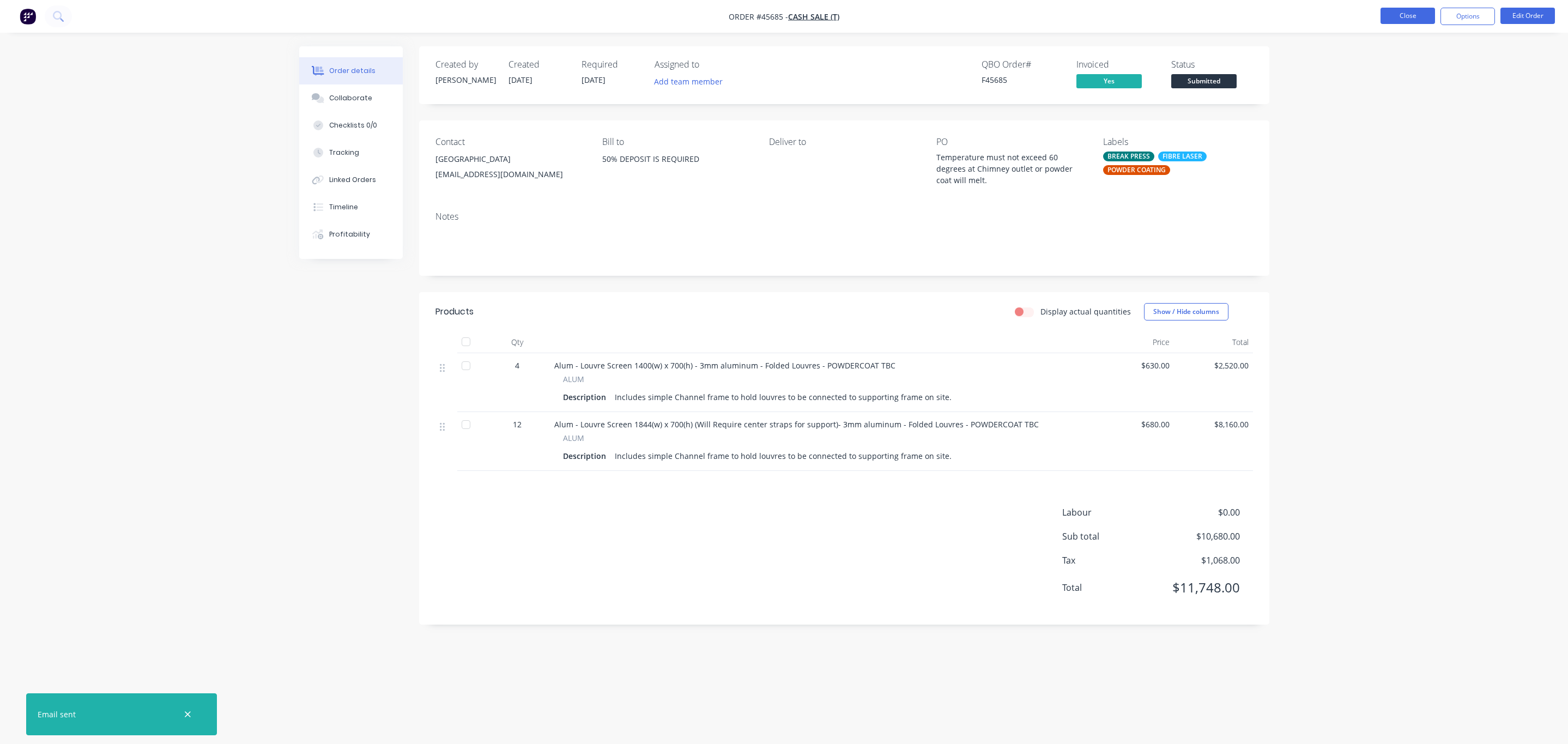
click at [1391, 19] on button "Close" at bounding box center [1407, 16] width 55 height 17
